Goal: Information Seeking & Learning: Learn about a topic

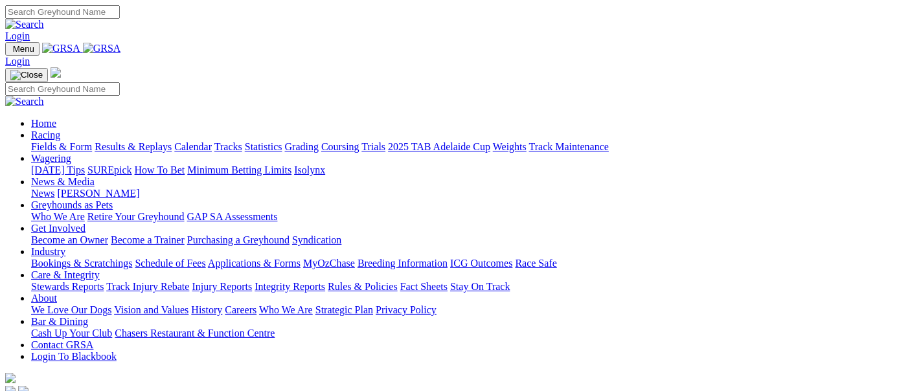
click at [70, 141] on link "Fields & Form" at bounding box center [61, 146] width 61 height 11
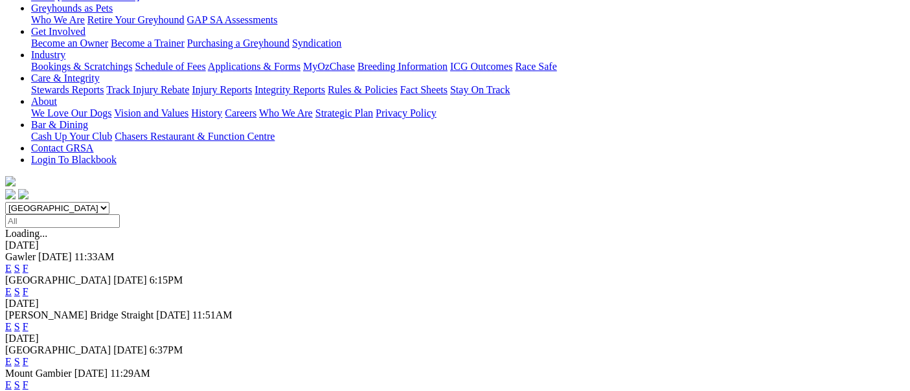
scroll to position [288, 0]
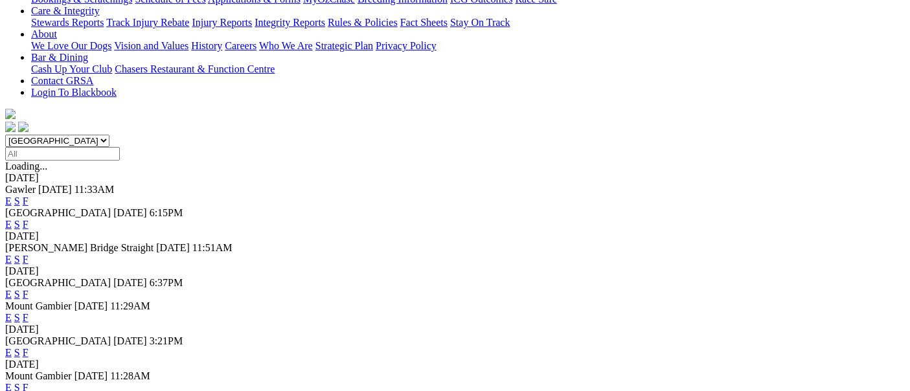
click at [29, 347] on link "F" at bounding box center [26, 352] width 6 height 11
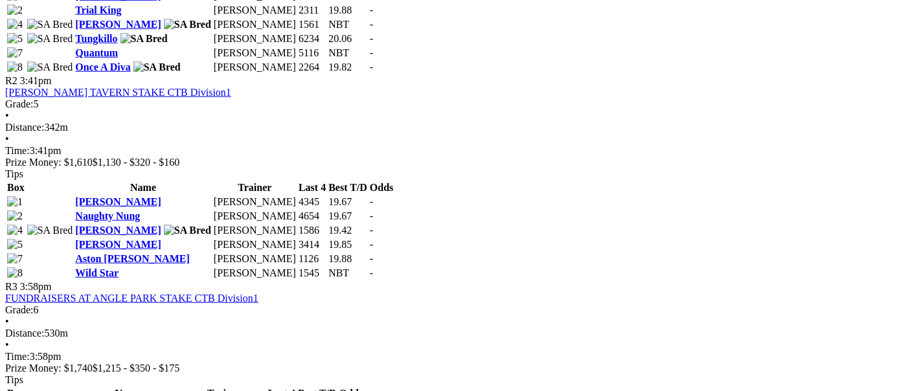
scroll to position [792, 0]
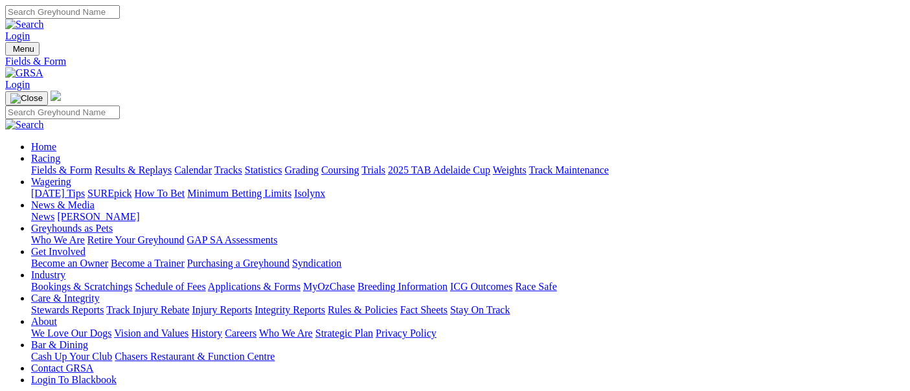
click at [212, 165] on link "Calendar" at bounding box center [193, 170] width 38 height 11
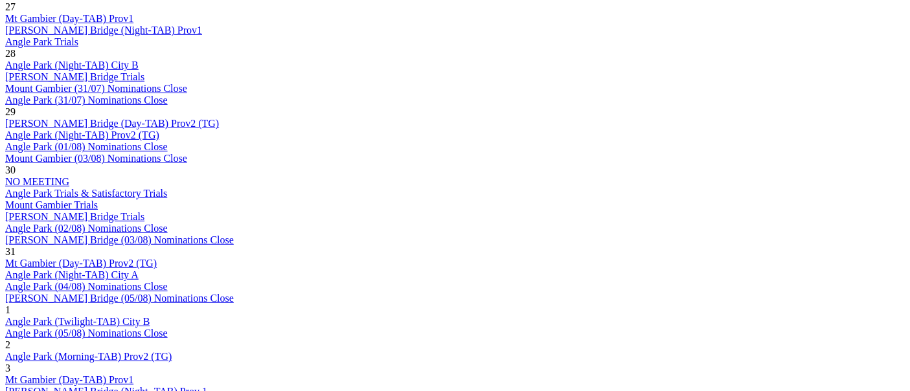
scroll to position [720, 0]
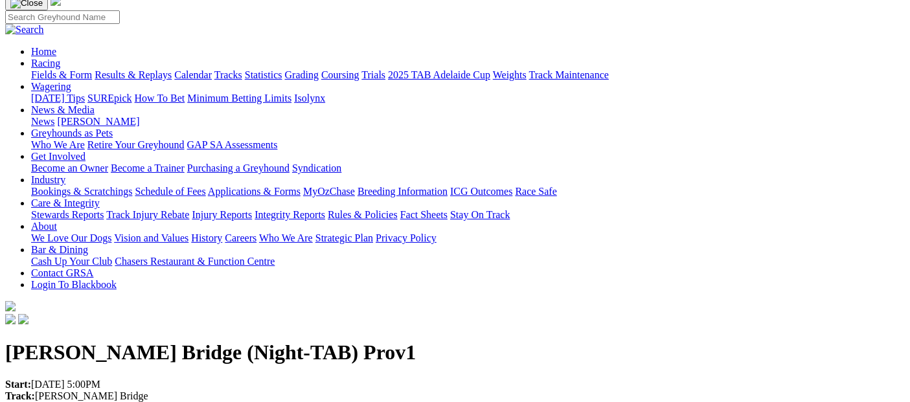
scroll to position [72, 0]
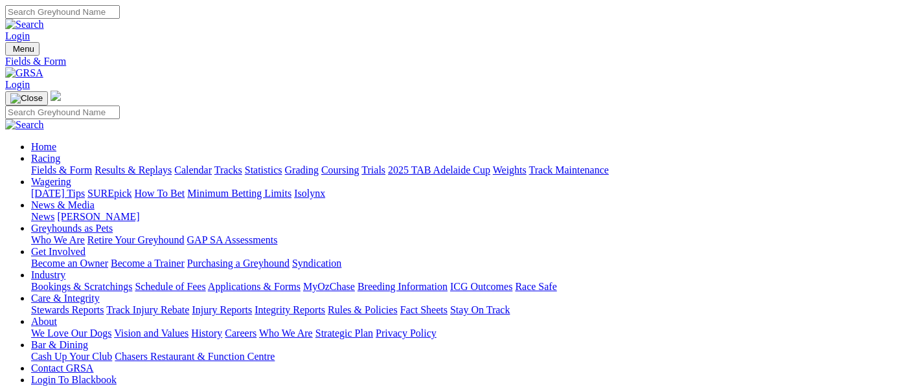
click at [212, 165] on link "Calendar" at bounding box center [193, 170] width 38 height 11
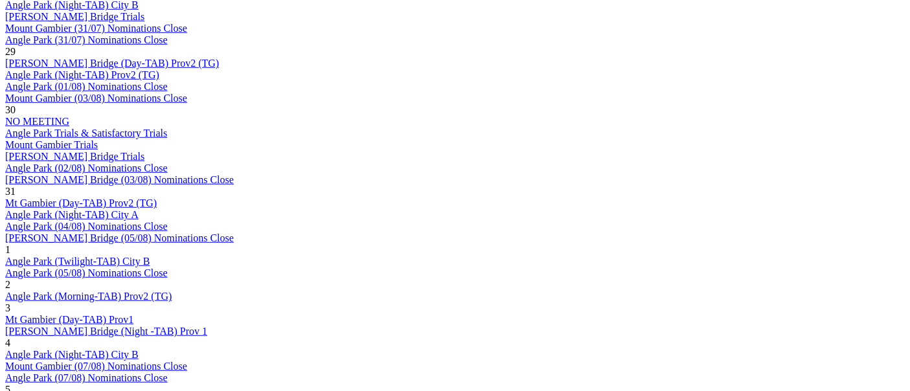
scroll to position [792, 0]
